Goal: Check status: Check status

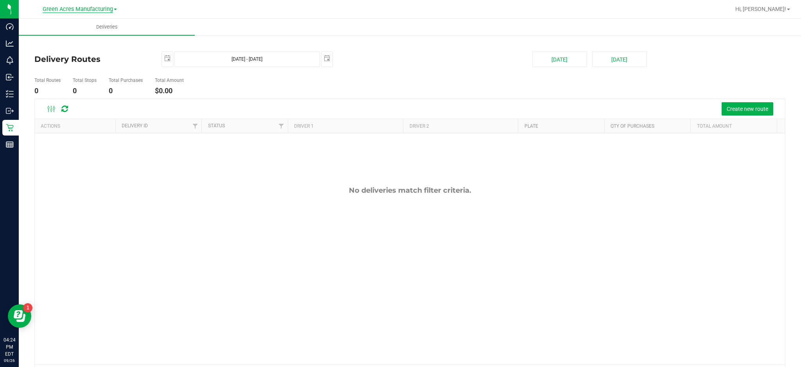
click at [102, 11] on span "Green Acres Manufacturing" at bounding box center [78, 9] width 70 height 7
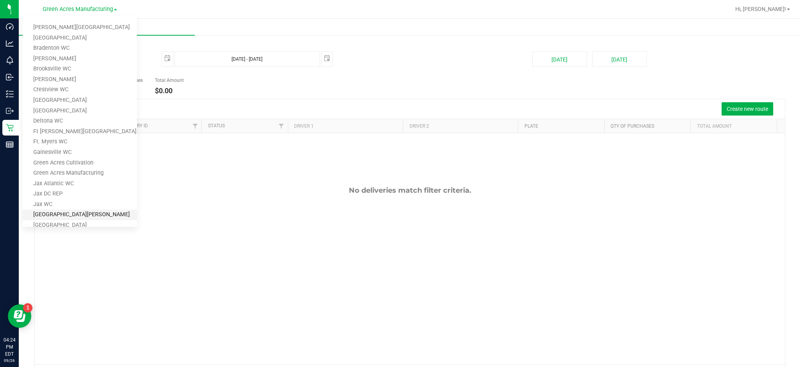
click at [65, 209] on link "[GEOGRAPHIC_DATA][PERSON_NAME]" at bounding box center [80, 214] width 114 height 11
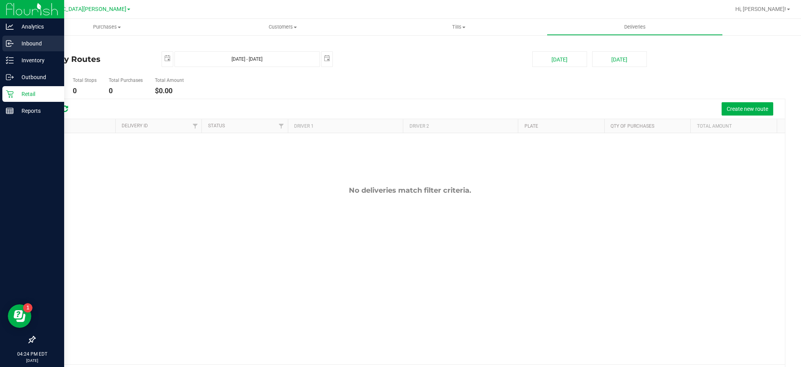
click at [24, 46] on p "Inbound" at bounding box center [37, 43] width 47 height 9
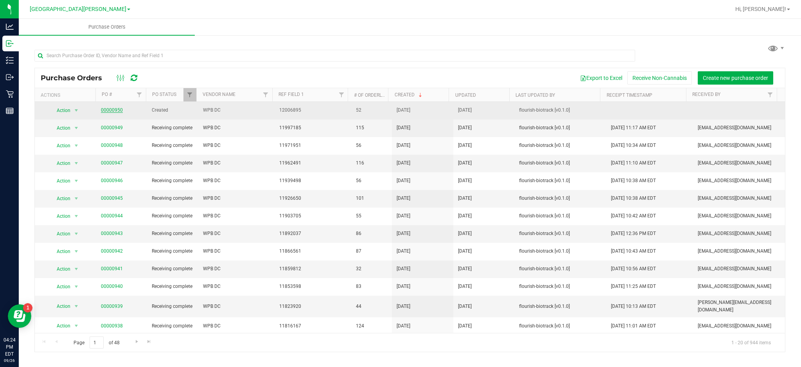
click at [119, 109] on link "00000950" at bounding box center [112, 109] width 22 height 5
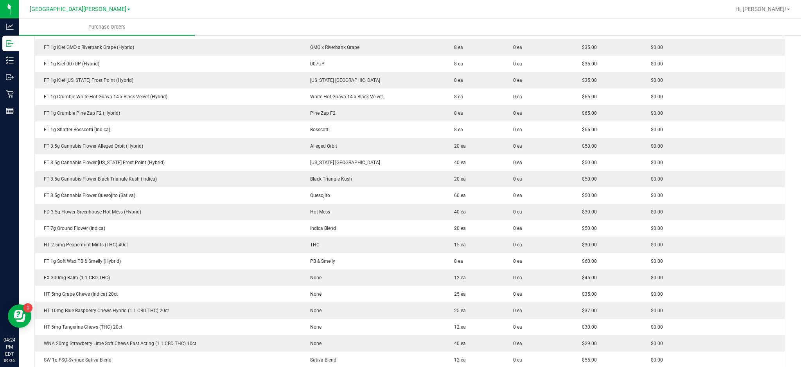
scroll to position [626, 0]
